Goal: Task Accomplishment & Management: Use online tool/utility

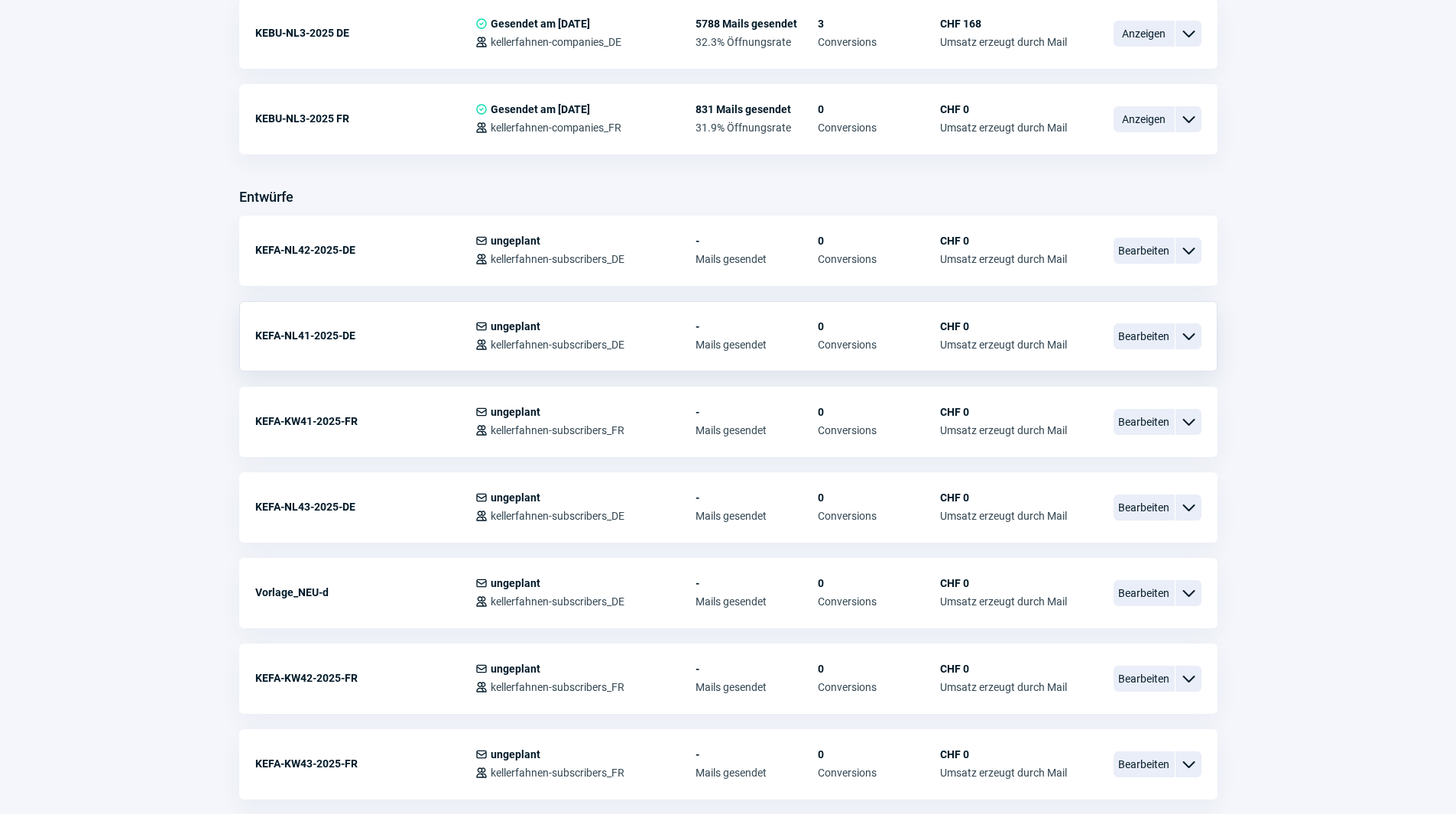
scroll to position [459, 0]
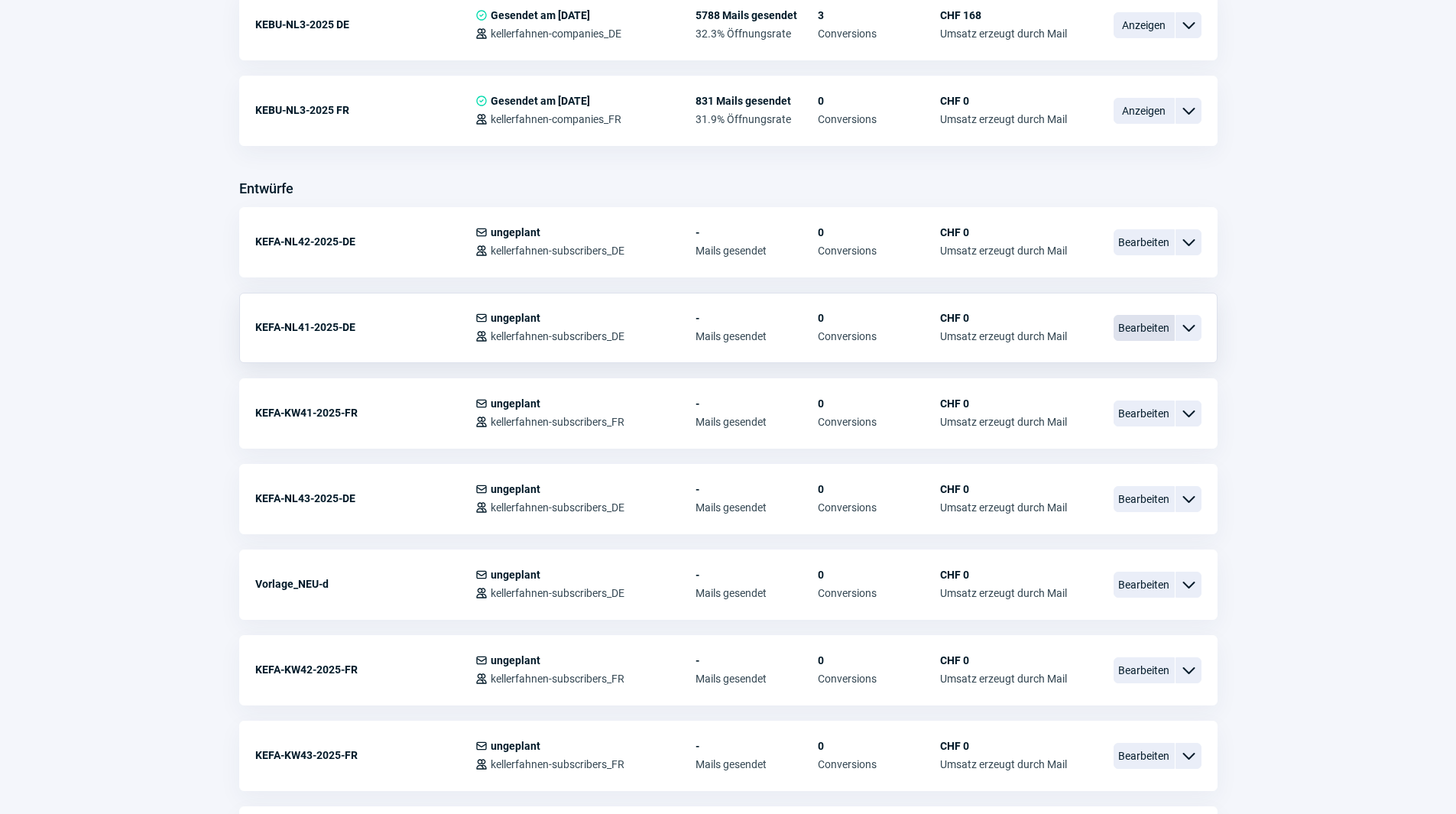
click at [1133, 320] on span "Bearbeiten" at bounding box center [1144, 328] width 61 height 26
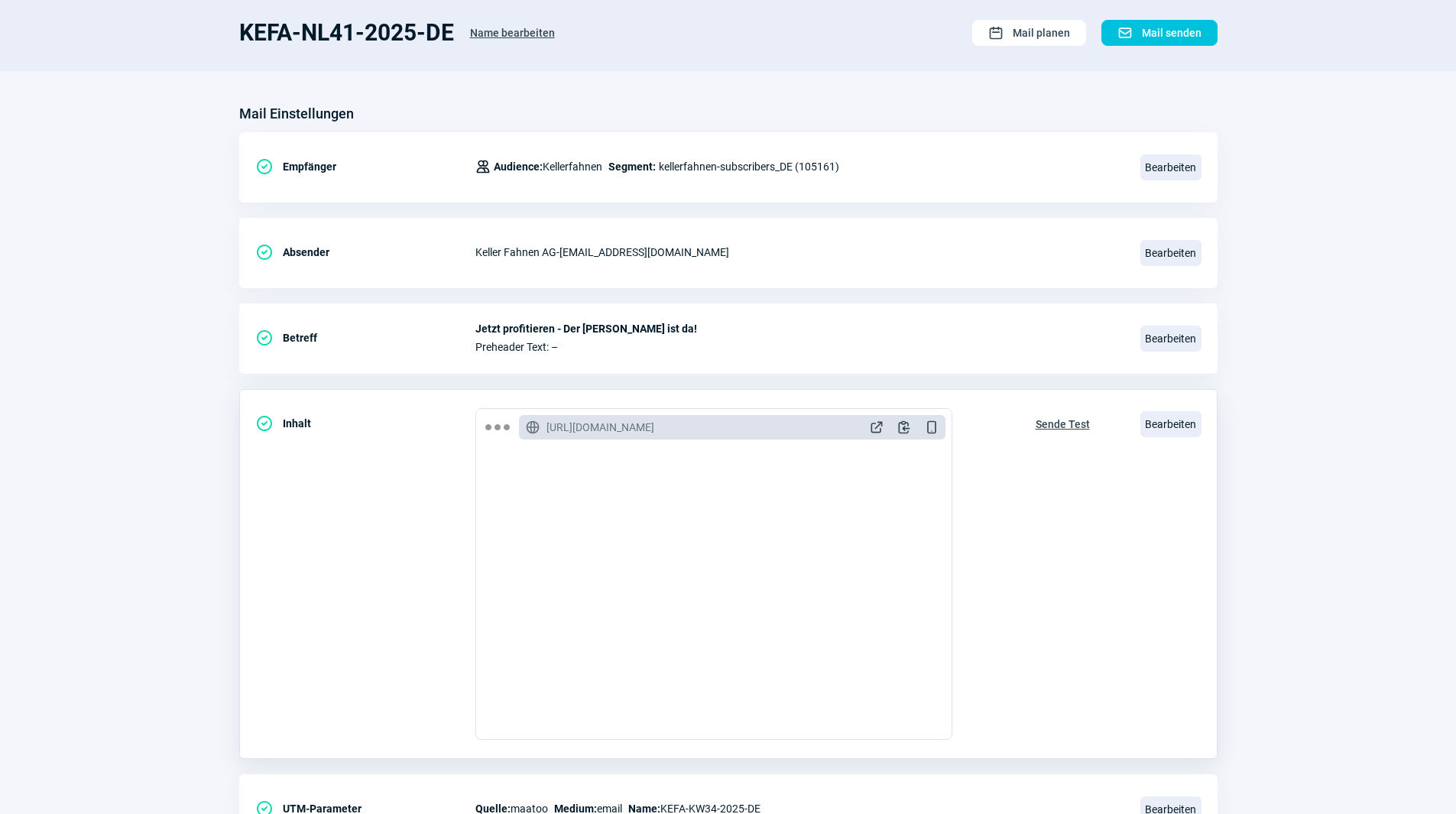
scroll to position [178, 0]
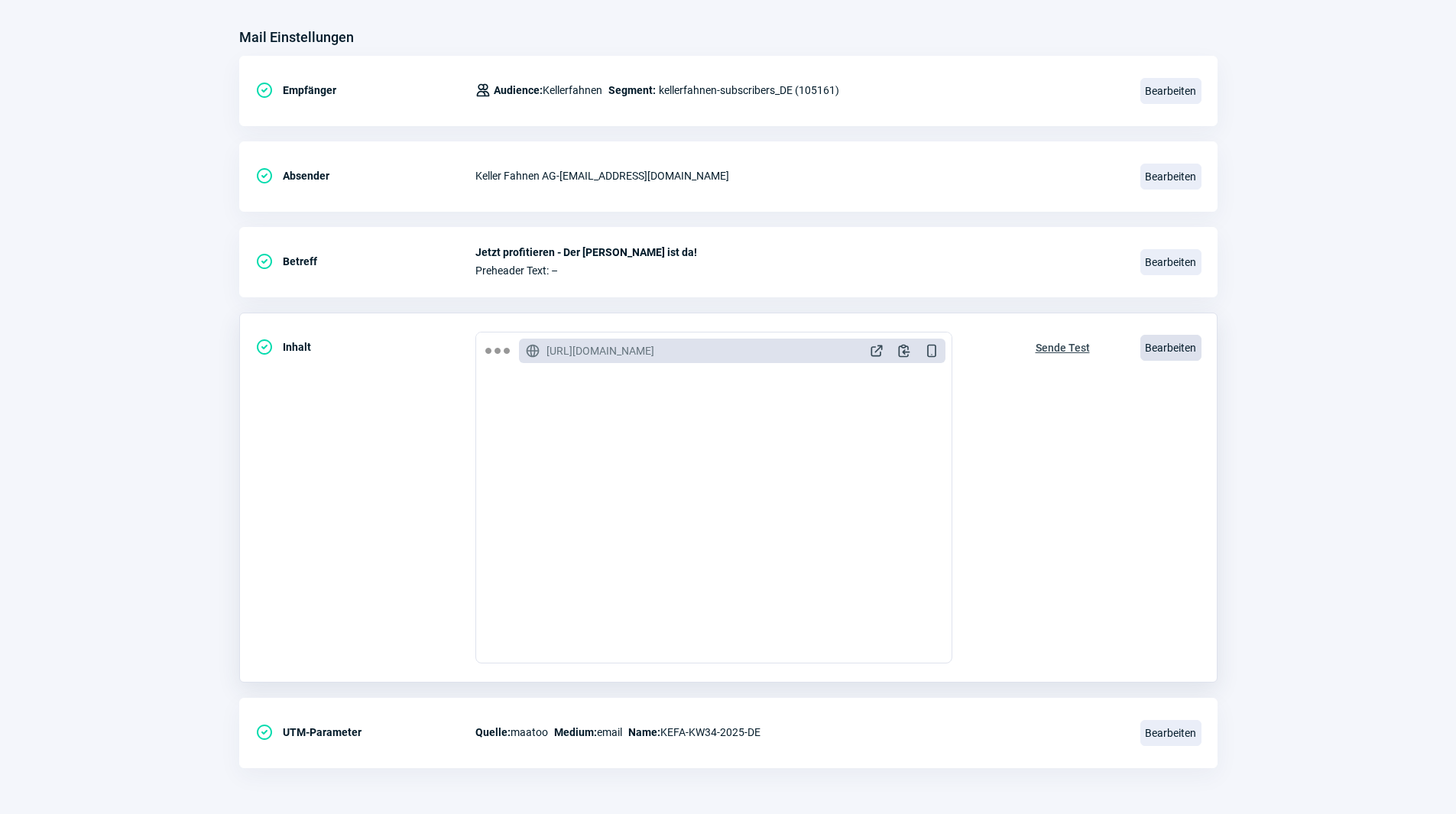
click at [1179, 348] on span "Bearbeiten" at bounding box center [1171, 348] width 61 height 26
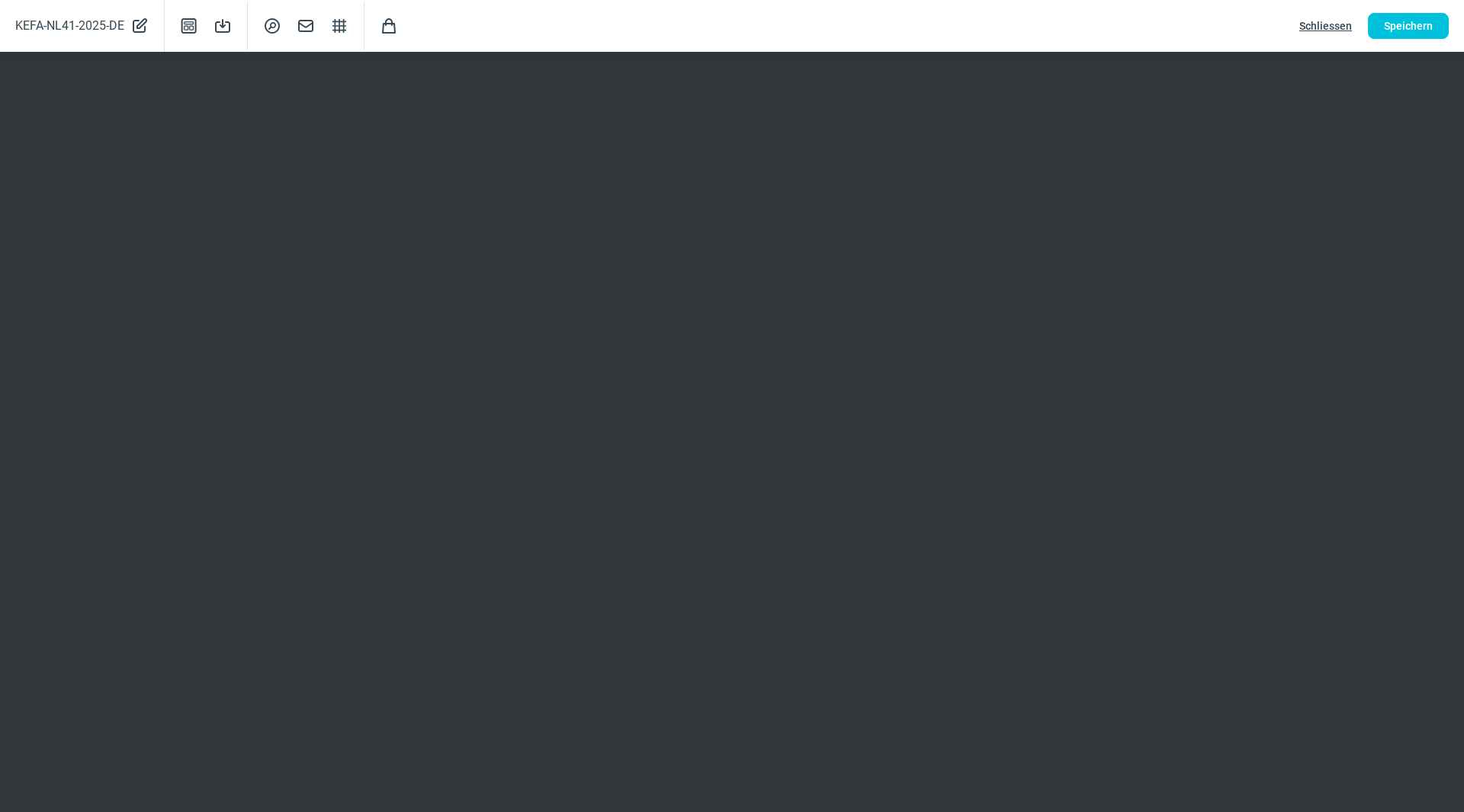
click at [1327, 24] on span "Schliessen" at bounding box center [1326, 25] width 53 height 24
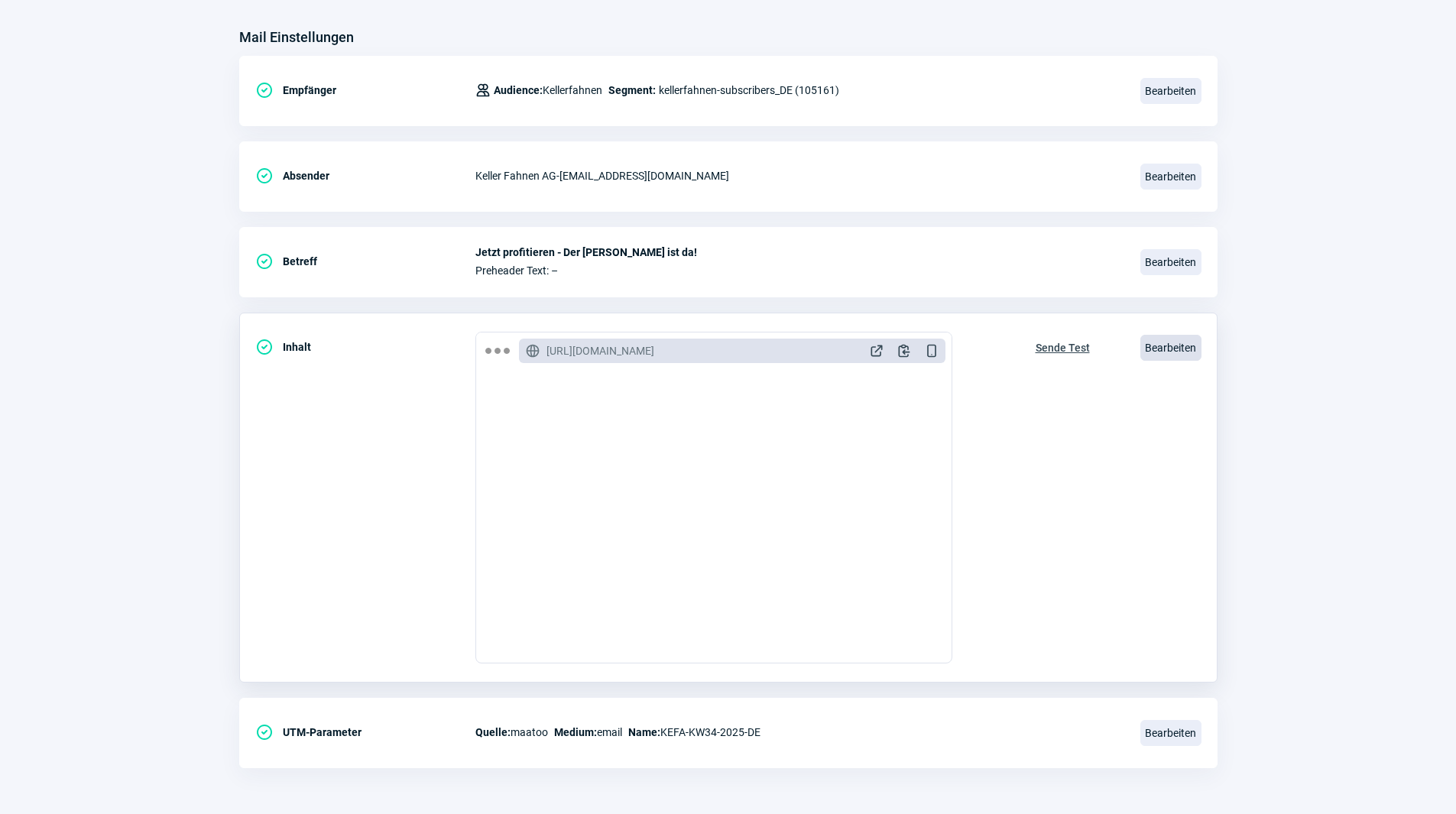
click at [1171, 347] on span "Bearbeiten" at bounding box center [1171, 348] width 61 height 26
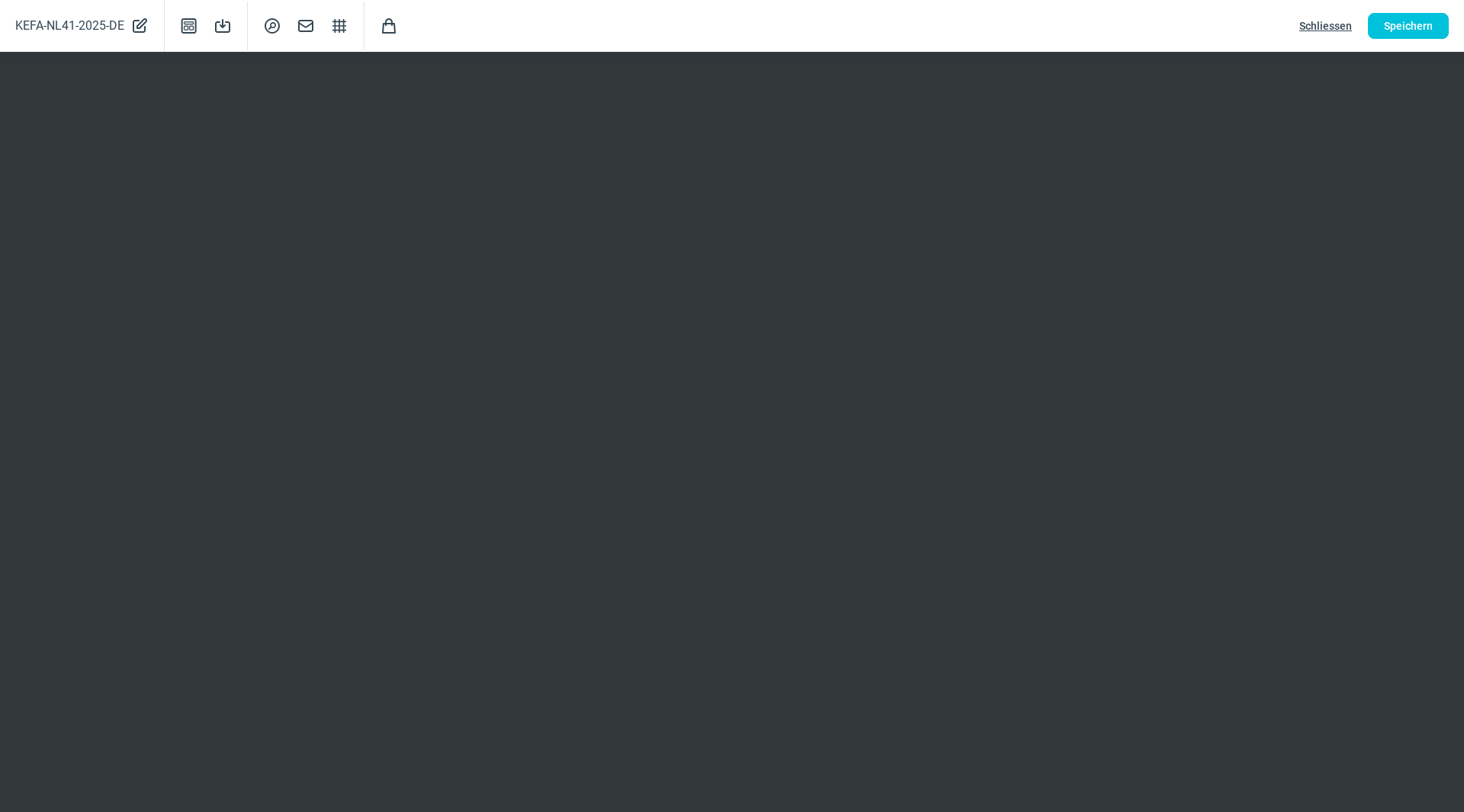
click at [1338, 26] on span "Schliessen" at bounding box center [1326, 25] width 53 height 24
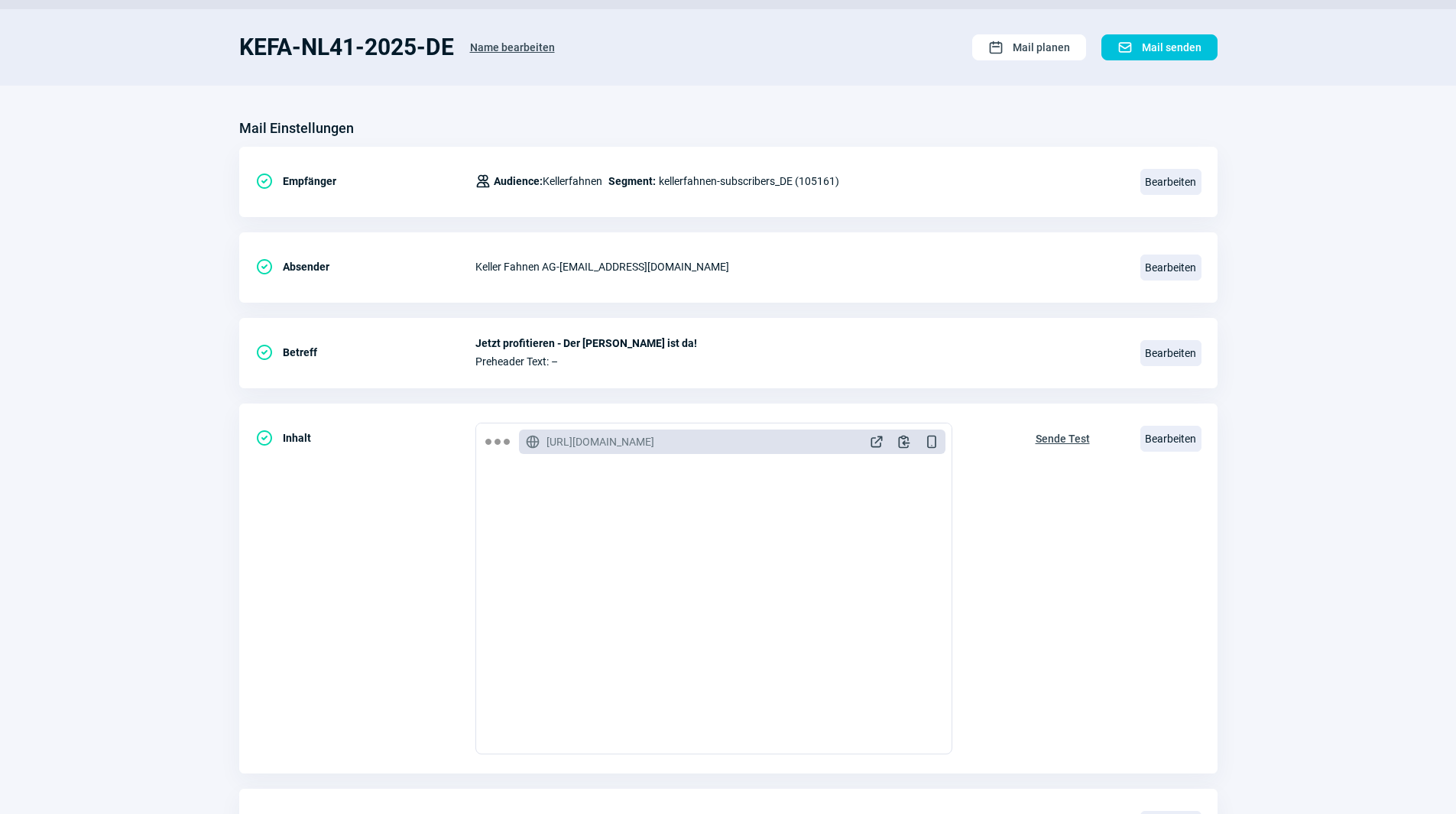
scroll to position [0, 0]
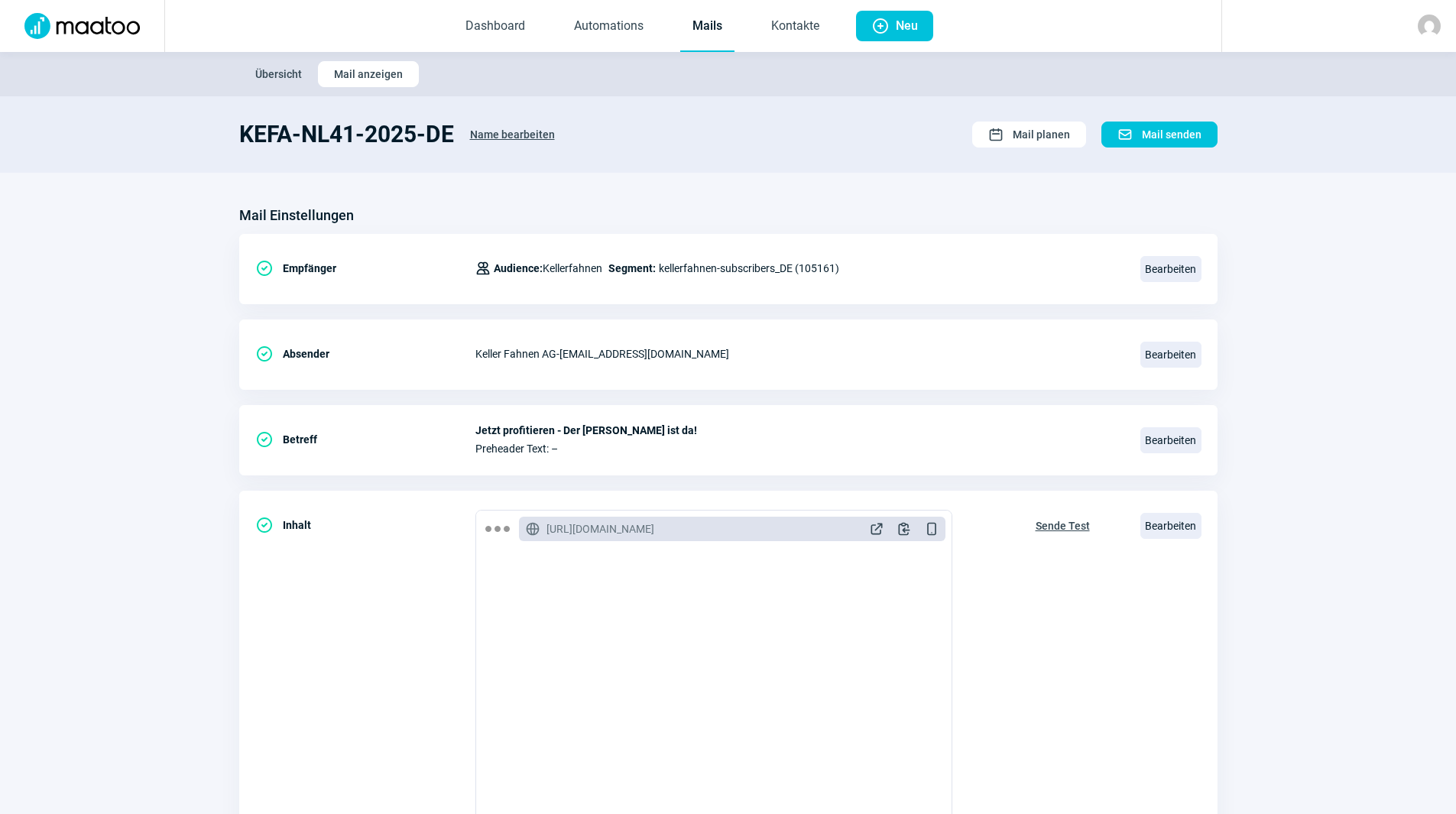
click at [725, 17] on link "Mails" at bounding box center [707, 27] width 54 height 50
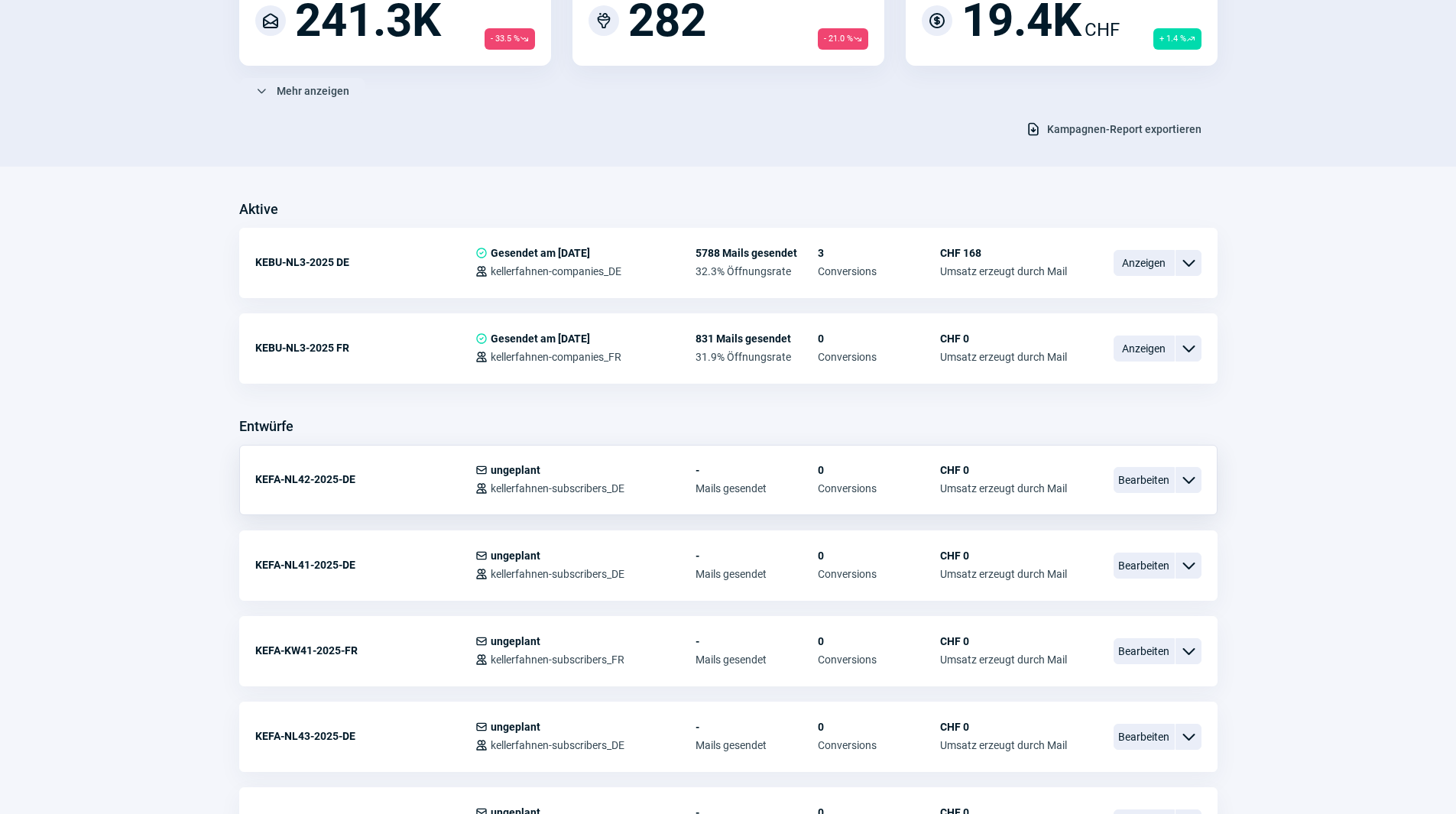
scroll to position [229, 0]
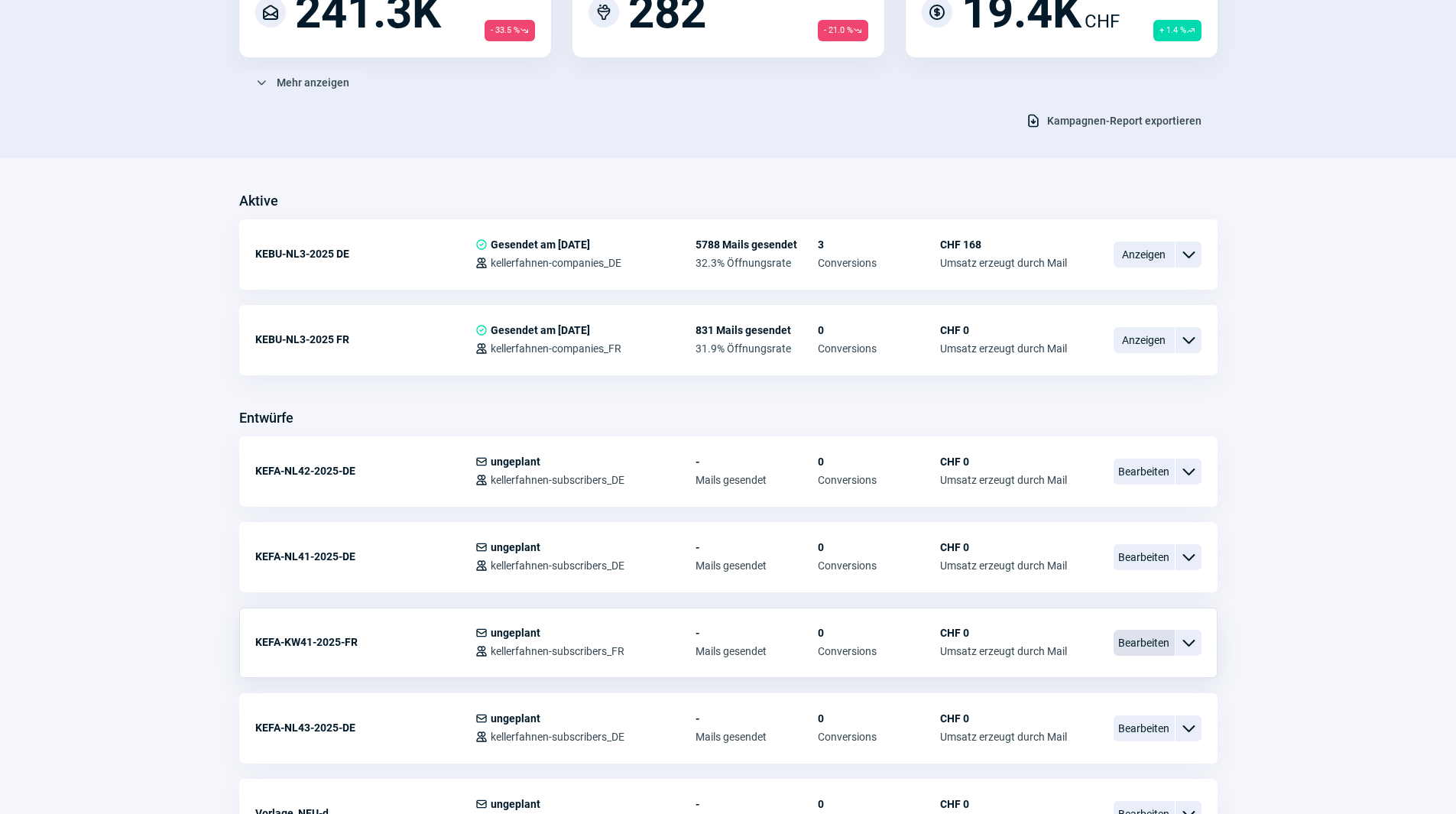
click at [1137, 636] on span "Bearbeiten" at bounding box center [1144, 642] width 61 height 26
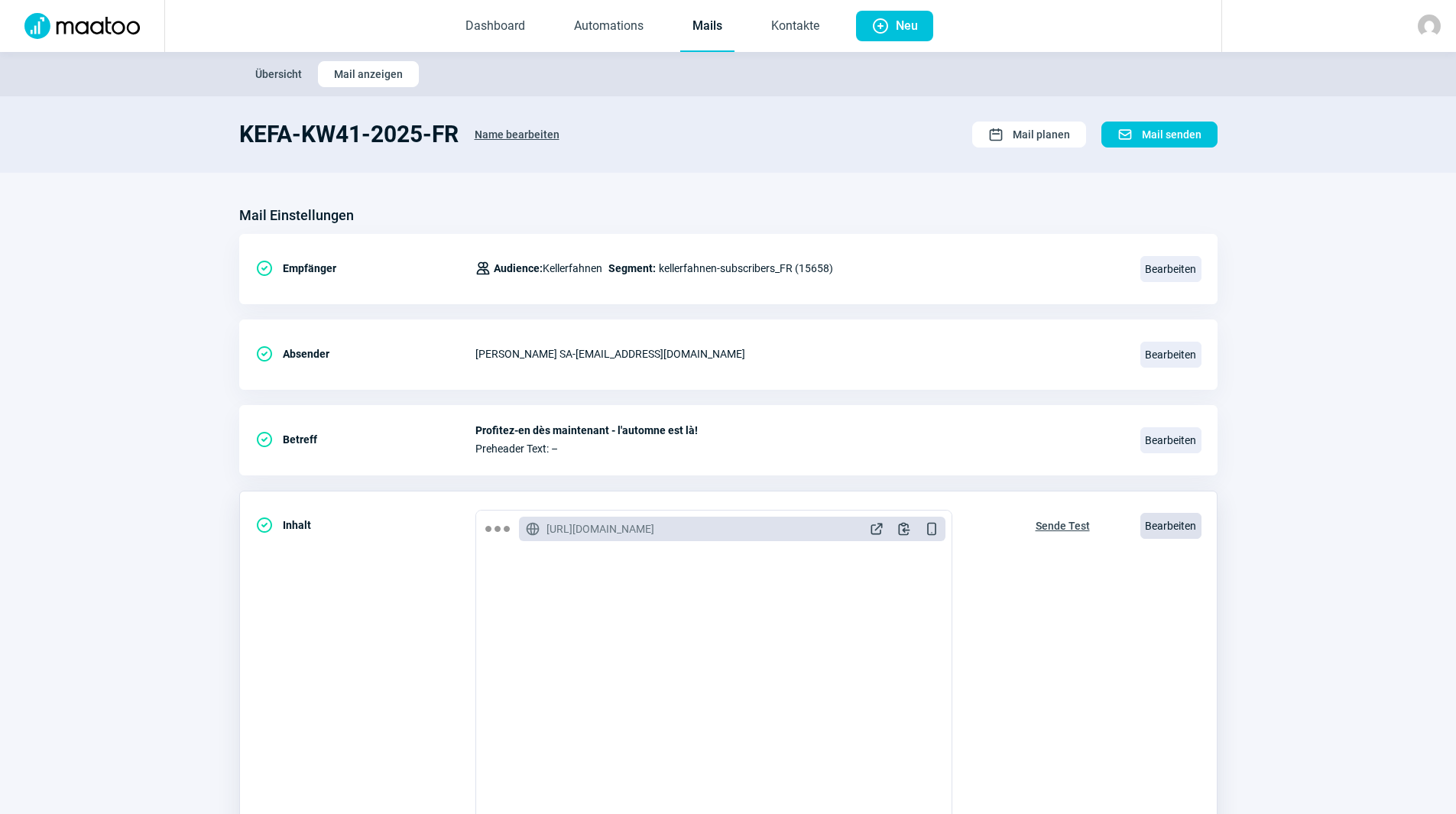
click at [1175, 526] on span "Bearbeiten" at bounding box center [1171, 526] width 61 height 26
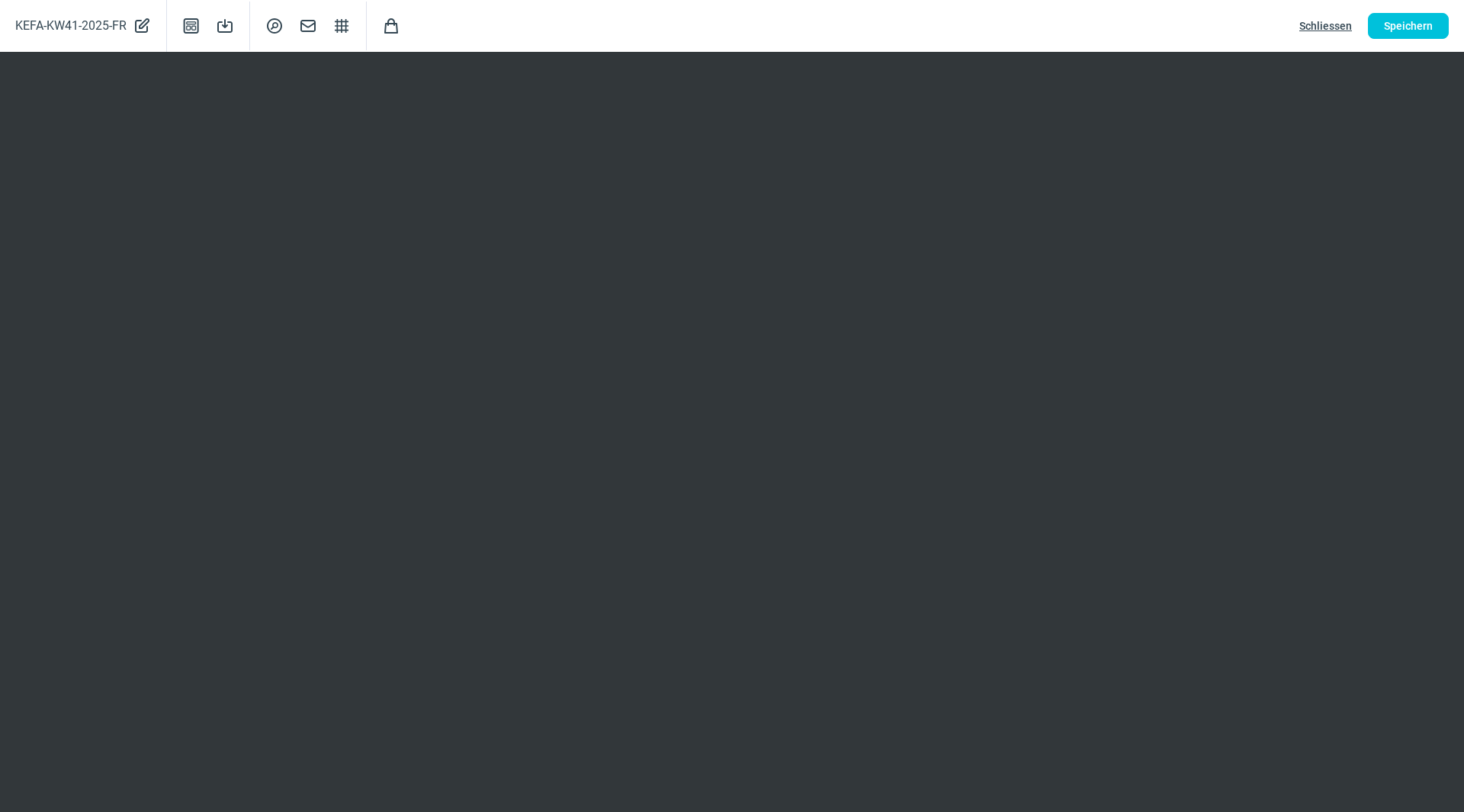
click at [1333, 27] on span "Schliessen" at bounding box center [1326, 25] width 53 height 24
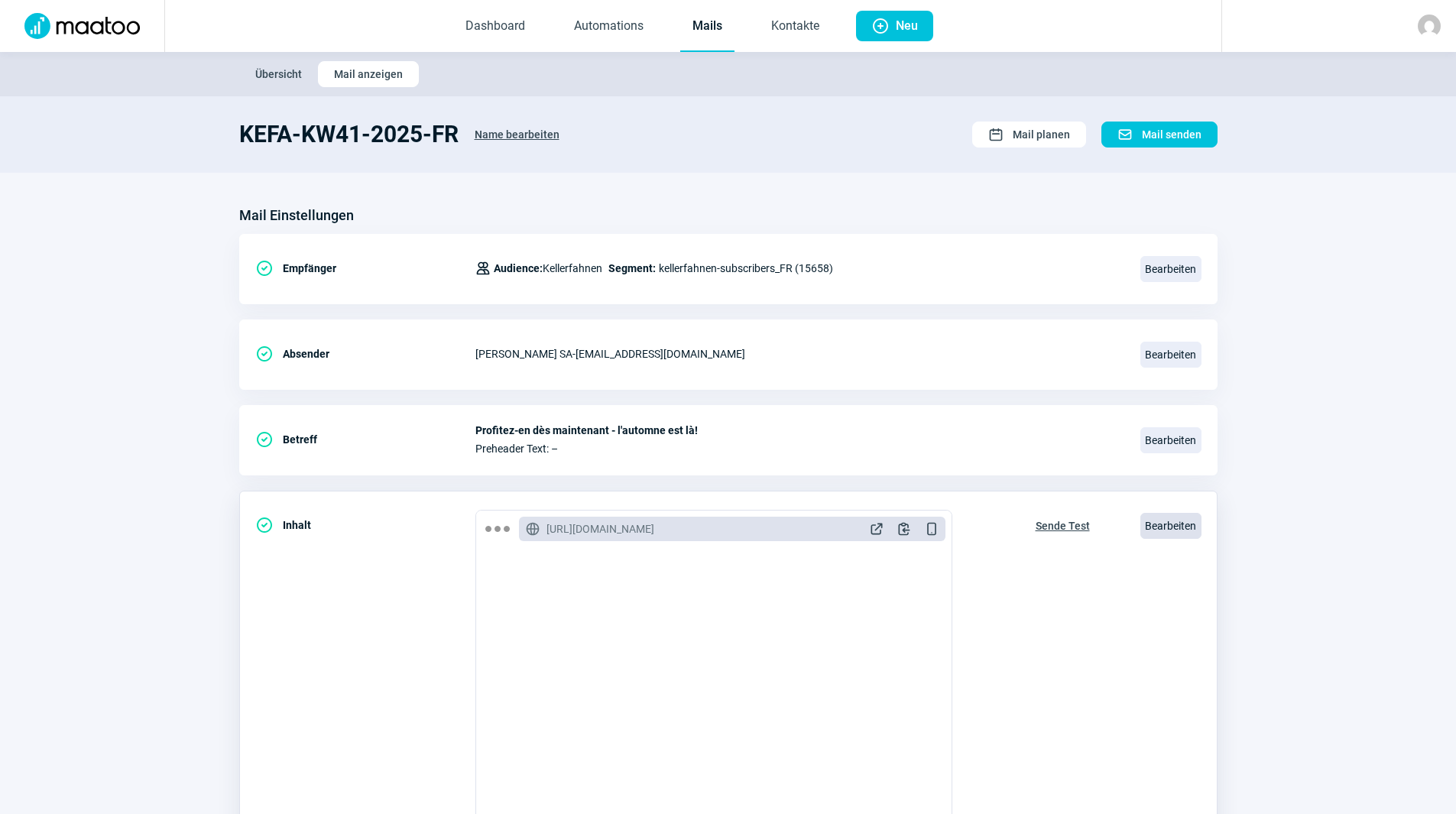
click at [1176, 522] on span "Bearbeiten" at bounding box center [1171, 526] width 61 height 26
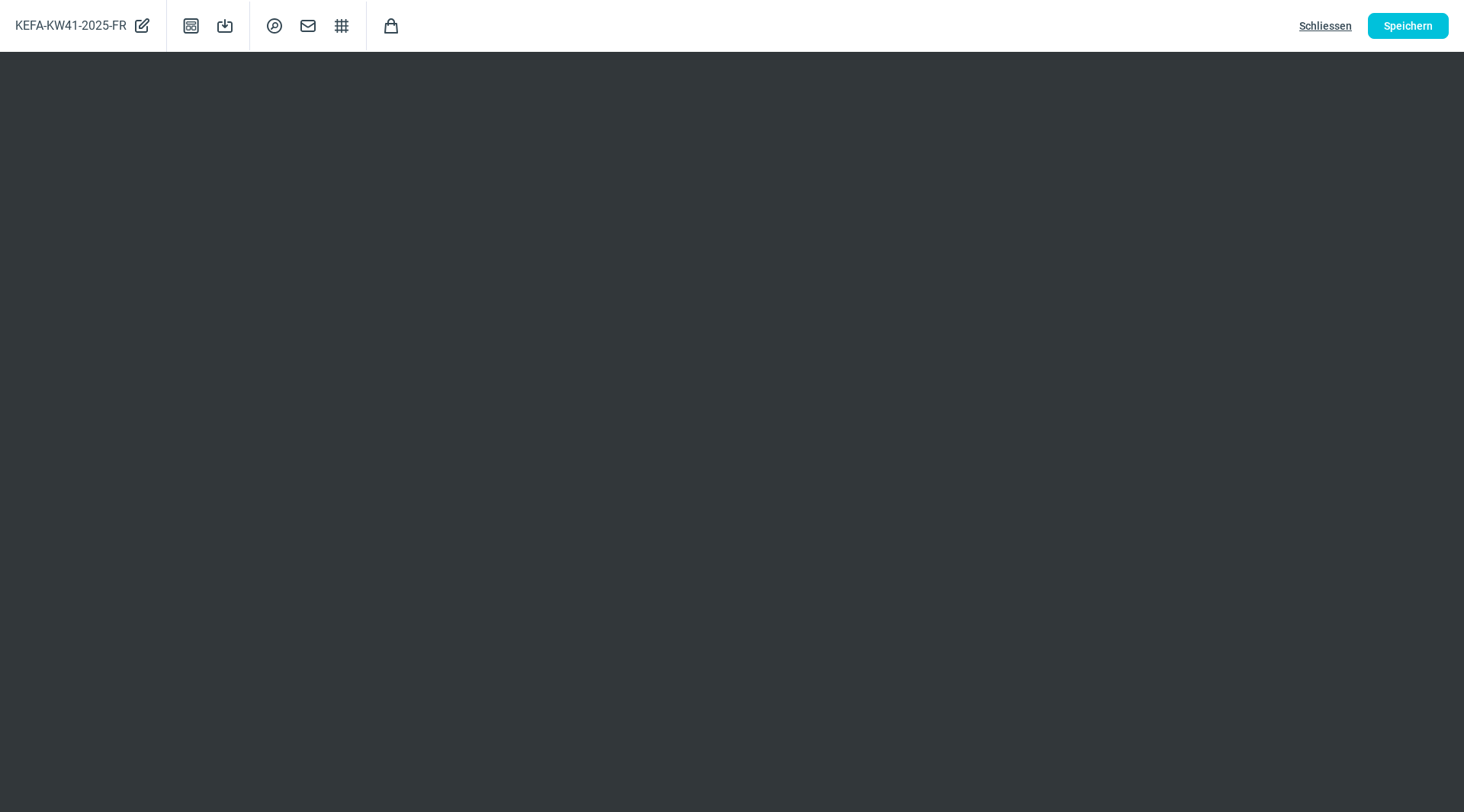
click at [1325, 20] on span "Schliessen" at bounding box center [1326, 25] width 53 height 24
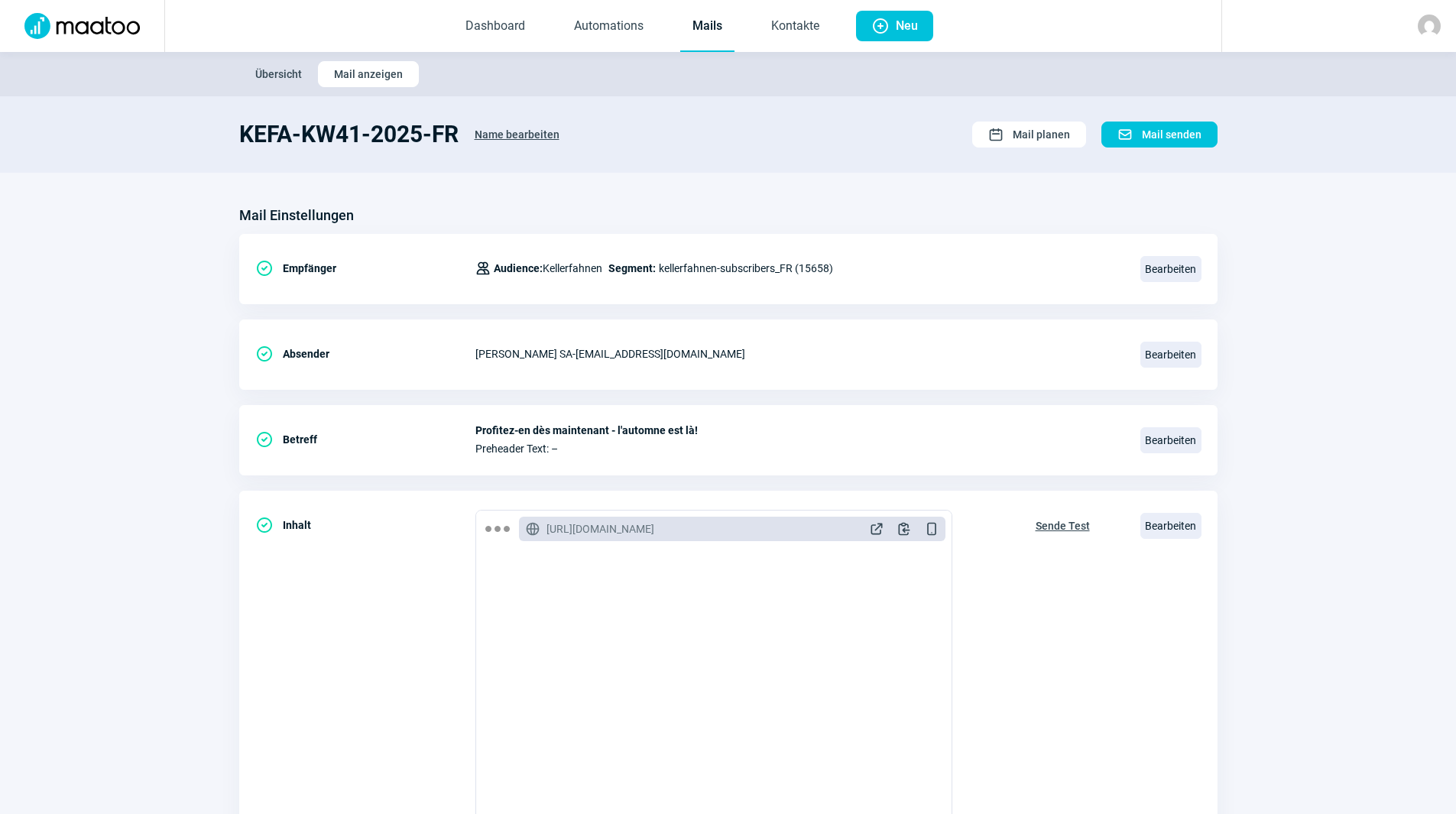
click at [709, 20] on link "Mails" at bounding box center [707, 27] width 54 height 50
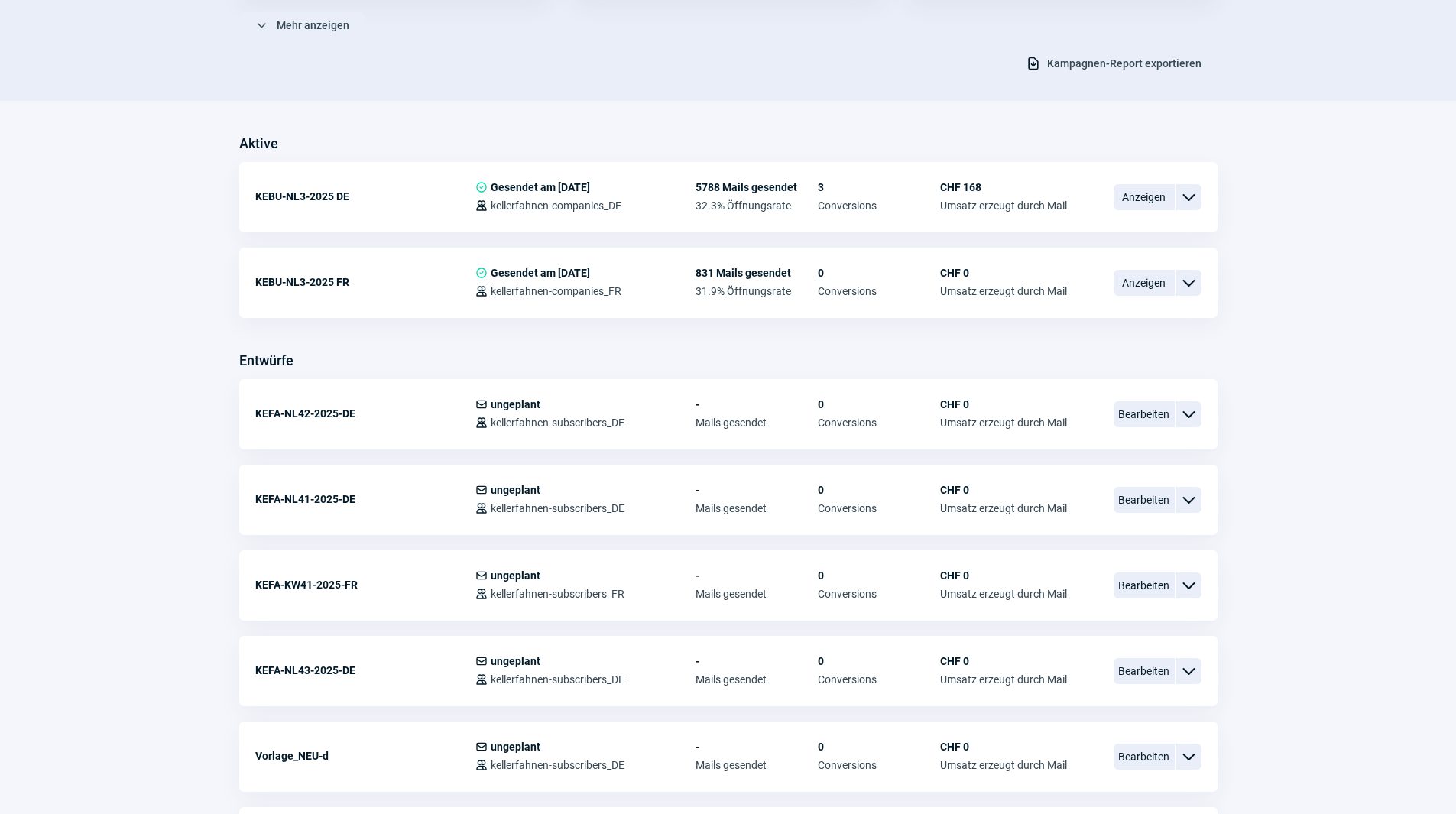
scroll to position [306, 0]
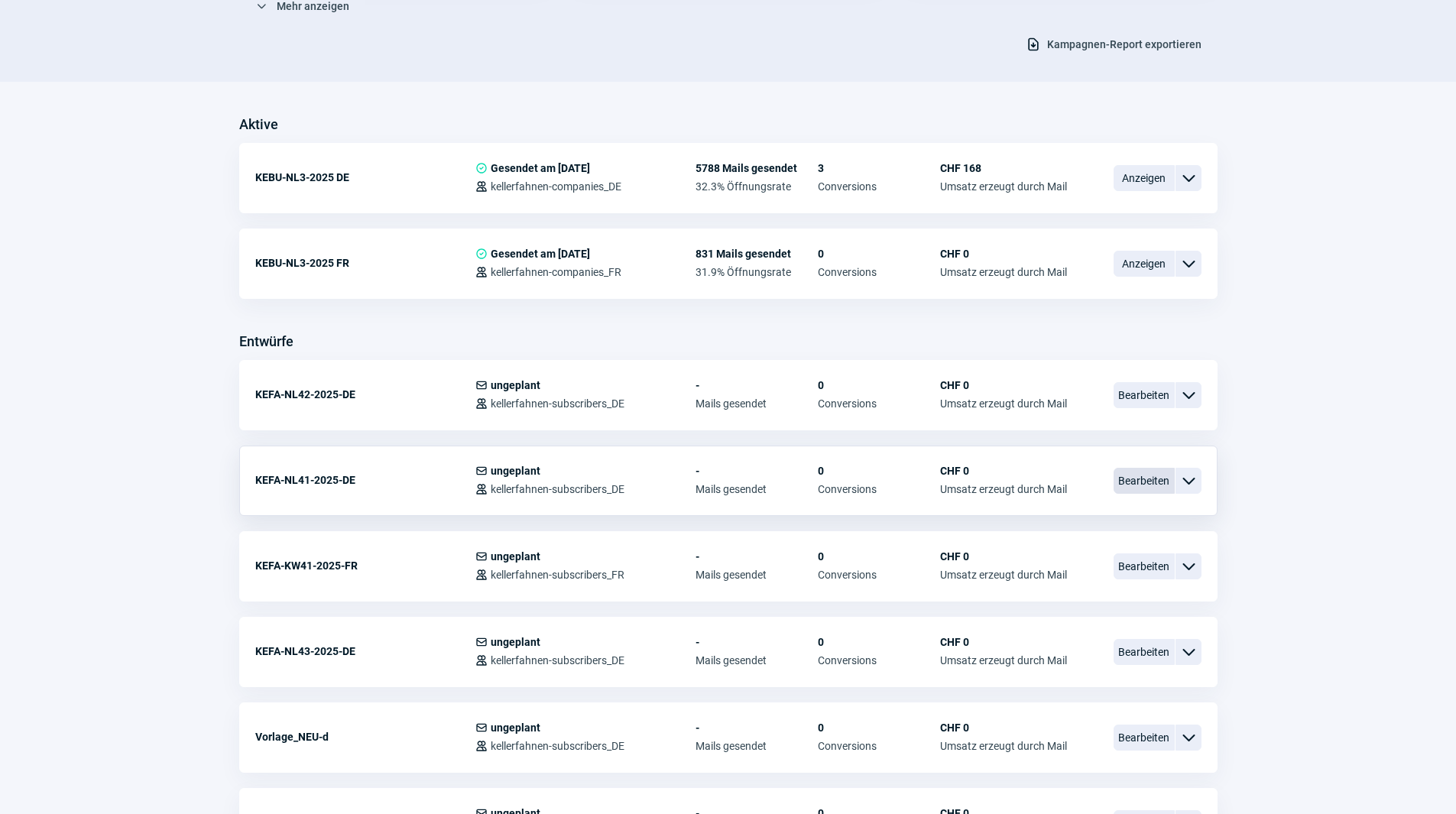
click at [1137, 476] on span "Bearbeiten" at bounding box center [1144, 481] width 61 height 26
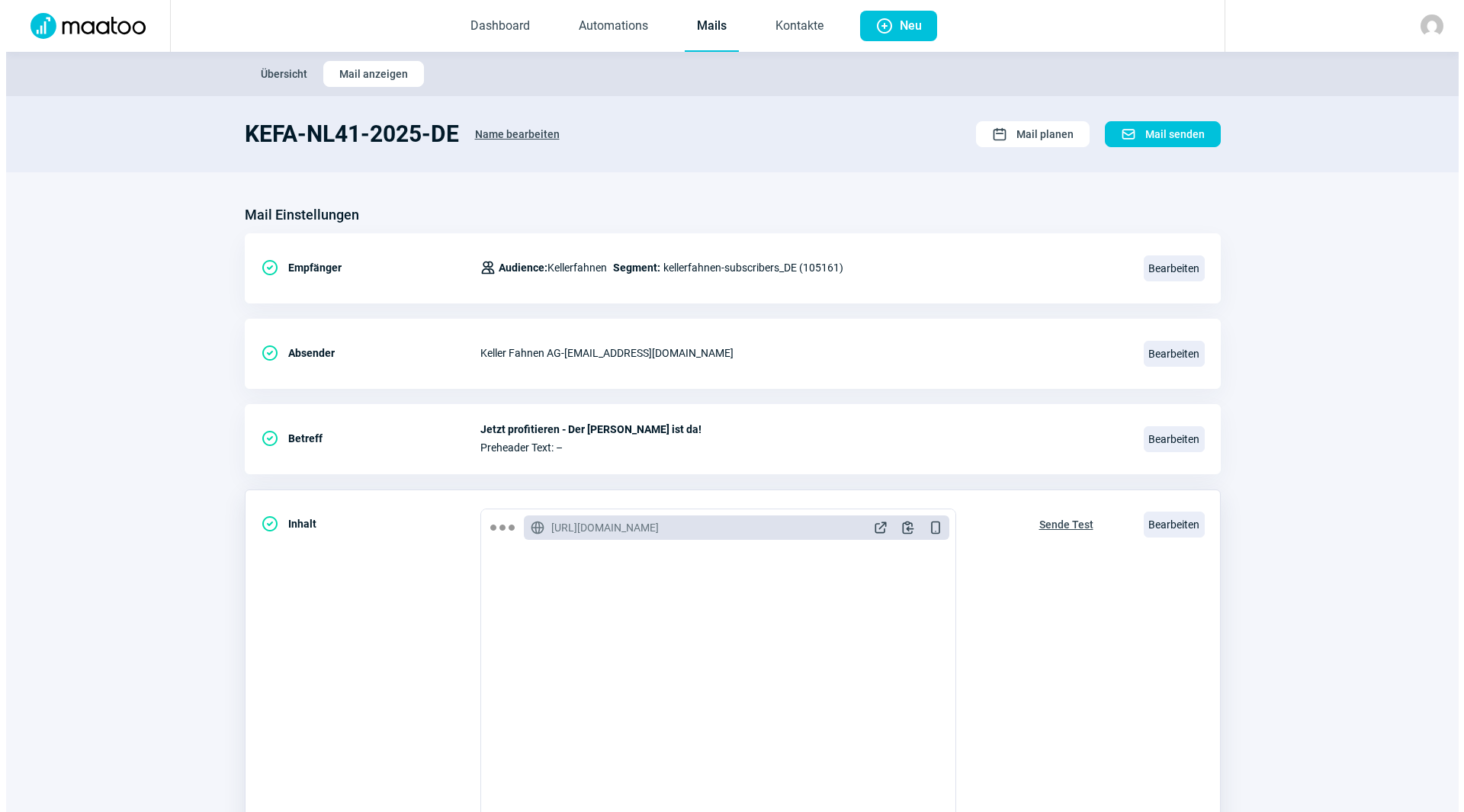
scroll to position [152, 0]
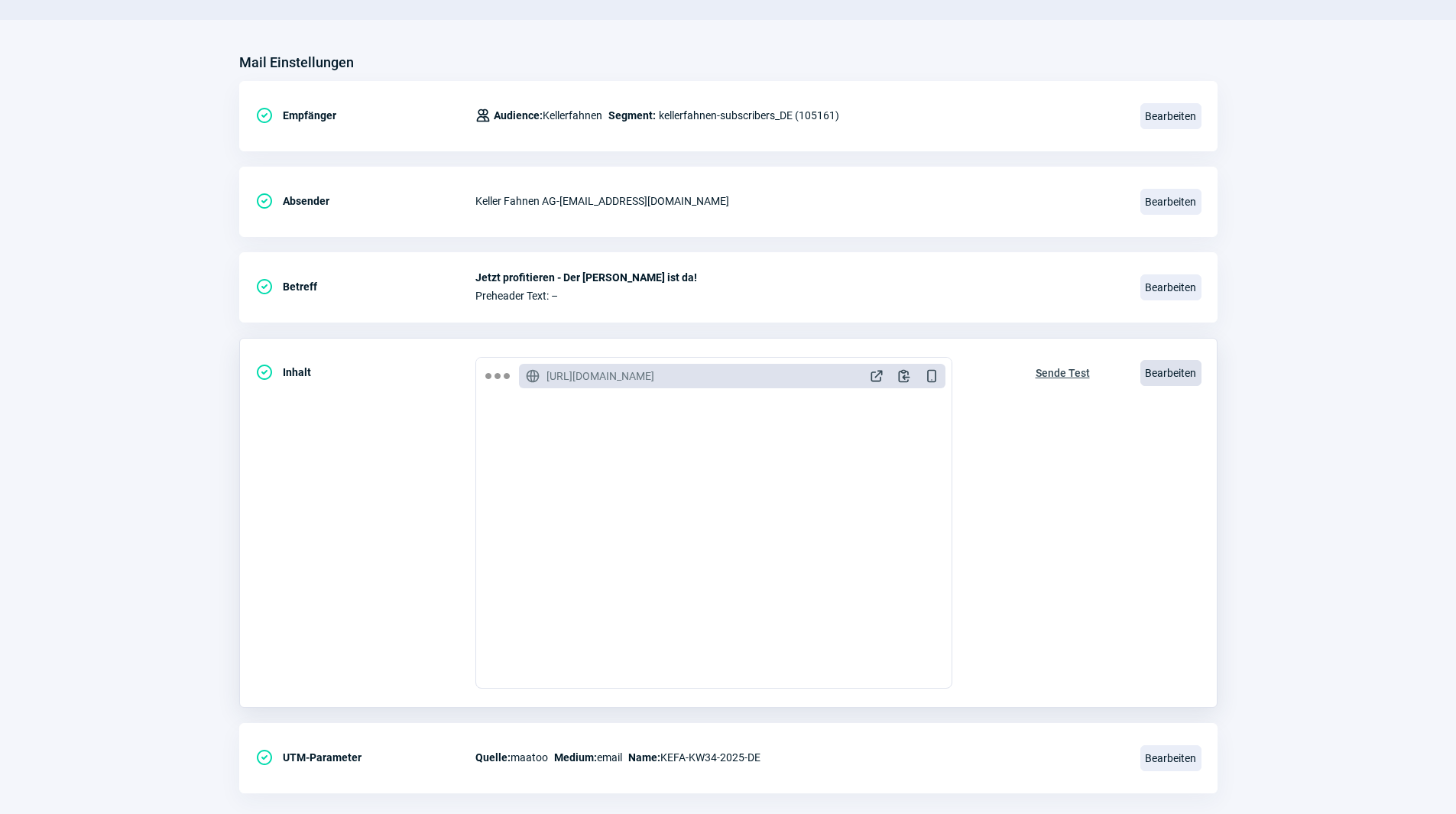
click at [1163, 370] on span "Bearbeiten" at bounding box center [1171, 373] width 61 height 26
